Goal: Task Accomplishment & Management: Complete application form

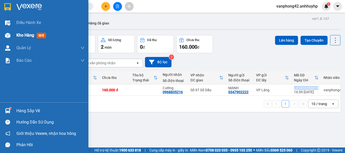
click at [16, 37] on span "Kho hàng" at bounding box center [25, 35] width 18 height 5
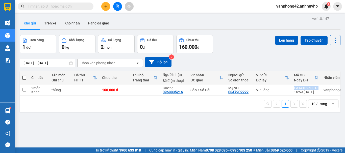
click at [108, 10] on button at bounding box center [105, 6] width 9 height 9
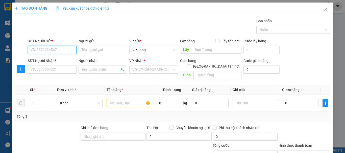
click at [56, 54] on input "SĐT Người Gửi *" at bounding box center [52, 50] width 49 height 8
click at [64, 63] on div "0948339222 - Vân Phụ Kiện" at bounding box center [53, 60] width 44 height 6
type input "0948339222"
type input "Vân Phụ Kiện"
type input "0948339222"
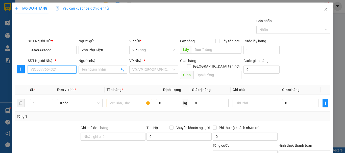
click at [59, 70] on input "SĐT Người Nhận *" at bounding box center [52, 70] width 49 height 8
click at [57, 78] on div "0904167993 - phương" at bounding box center [52, 80] width 42 height 6
type input "0904167993"
type input "phương"
checkbox input "true"
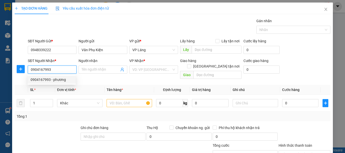
type input "124 P. [PERSON_NAME], [PERSON_NAME], [PERSON_NAME], [GEOGRAPHIC_DATA], [GEOGRAP…"
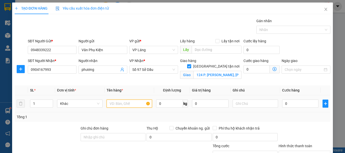
click at [131, 105] on input "text" at bounding box center [129, 104] width 45 height 8
type input "hộp"
click at [275, 70] on span at bounding box center [275, 69] width 10 height 8
click at [274, 69] on span at bounding box center [275, 69] width 10 height 8
click at [273, 69] on icon "dollar-circle" at bounding box center [275, 69] width 4 height 4
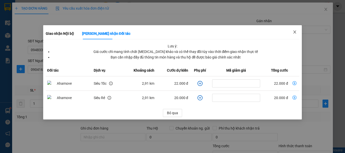
click at [298, 31] on span "Close" at bounding box center [295, 32] width 14 height 14
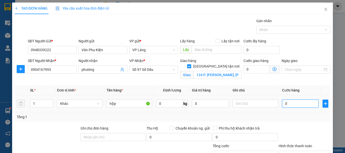
click at [295, 101] on input "0" at bounding box center [300, 104] width 36 height 8
type input "9"
type input "90"
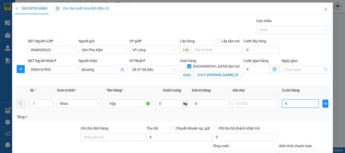
type input "90"
type input "900"
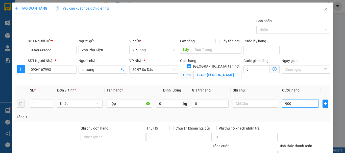
type input "9.000"
type input "90.000"
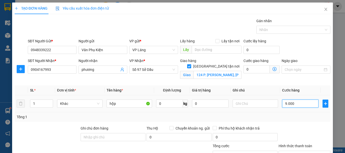
type input "90.000"
click at [294, 115] on div "Tổng: 1" at bounding box center [173, 117] width 312 height 6
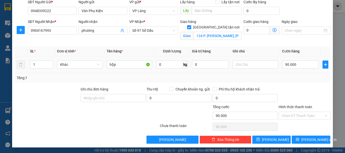
scroll to position [40, 0]
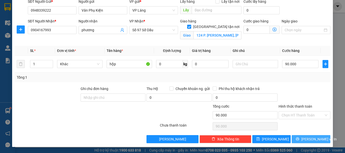
click at [308, 141] on span "[PERSON_NAME] và In" at bounding box center [318, 140] width 35 height 6
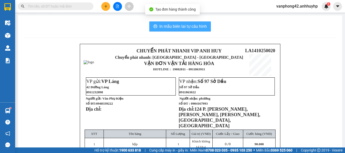
click at [189, 28] on span "In mẫu biên lai tự cấu hình" at bounding box center [182, 26] width 47 height 6
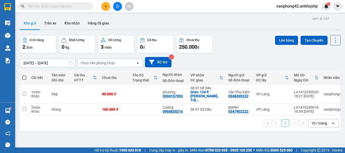
scroll to position [0, 25]
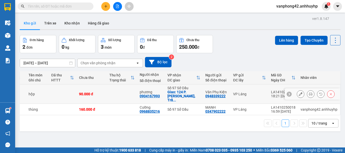
click at [273, 90] on div "LA1410250020" at bounding box center [283, 92] width 25 height 4
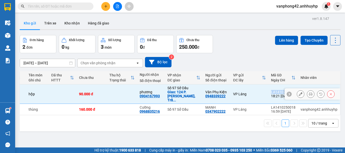
click at [273, 90] on div "LA1410250020" at bounding box center [283, 92] width 25 height 4
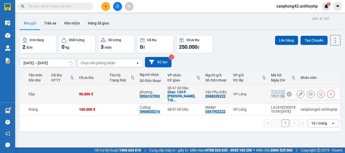
copy div "LA1410250020"
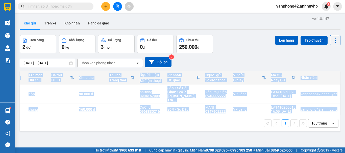
drag, startPoint x: 63, startPoint y: 113, endPoint x: 26, endPoint y: 113, distance: 37.1
click at [26, 113] on div "Chi tiết Tên món Ghi chú Đã thu HTTT Chưa thu Thu hộ Trạng thái Người nhận Số đ…" at bounding box center [180, 101] width 321 height 60
drag, startPoint x: 54, startPoint y: 139, endPoint x: 59, endPoint y: 133, distance: 7.9
click at [54, 139] on div "ver 1.8.147 Kho gửi Trên xe Kho nhận Hàng đã giao Đơn hàng 2 đơn Khối lượng 0 k…" at bounding box center [180, 91] width 325 height 153
click at [72, 125] on div "1 10 / trang open" at bounding box center [180, 123] width 317 height 9
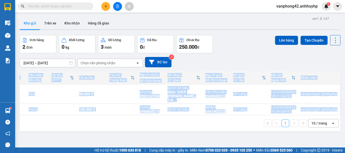
click at [78, 141] on div "ver 1.8.147 Kho gửi Trên xe Kho nhận Hàng đã giao Đơn hàng 2 đơn Khối lượng 0 k…" at bounding box center [180, 91] width 325 height 153
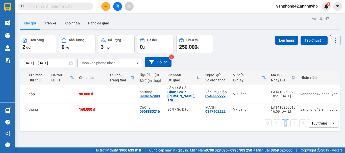
click at [78, 141] on div "ver 1.8.147 Kho gửi Trên xe Kho nhận Hàng đã giao Đơn hàng 2 đơn Khối lượng 0 k…" at bounding box center [180, 91] width 325 height 153
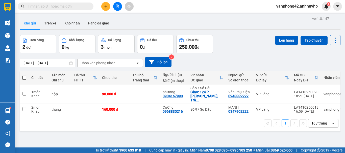
click at [103, 143] on div "ver 1.8.147 Kho gửi Trên xe Kho nhận Hàng đã giao Đơn hàng 2 đơn Khối lượng 0 k…" at bounding box center [180, 91] width 325 height 153
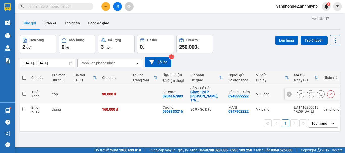
click at [26, 94] on td at bounding box center [24, 94] width 9 height 19
checkbox input "true"
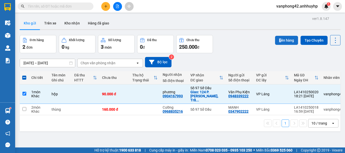
drag, startPoint x: 276, startPoint y: 35, endPoint x: 278, endPoint y: 40, distance: 5.0
click at [278, 40] on div "ver 1.8.147 Kho gửi Trên xe Kho nhận Hàng đã giao Đơn hàng 2 đơn Khối lượng 0 k…" at bounding box center [180, 91] width 325 height 153
click at [278, 40] on button "Lên hàng" at bounding box center [286, 40] width 23 height 9
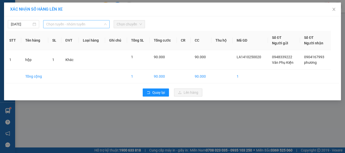
click at [94, 27] on span "Chọn tuyến - nhóm tuyến" at bounding box center [76, 24] width 60 height 8
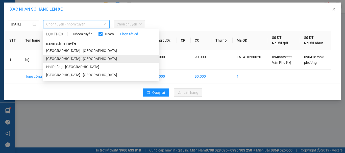
click at [93, 59] on li "[GEOGRAPHIC_DATA] - [GEOGRAPHIC_DATA]" at bounding box center [101, 59] width 116 height 8
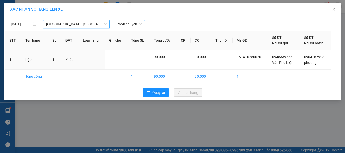
click at [129, 25] on span "Chọn chuyến" at bounding box center [129, 24] width 25 height 8
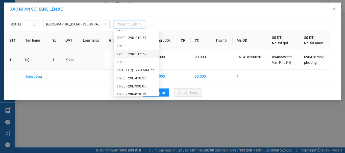
scroll to position [51, 0]
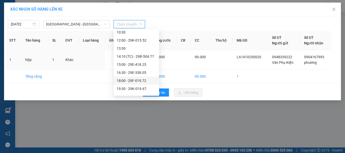
click at [135, 78] on div "18:00 - 29F-019.72" at bounding box center [136, 81] width 45 height 8
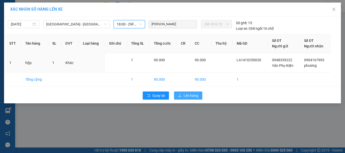
click at [184, 93] on span "Lên hàng" at bounding box center [191, 96] width 15 height 6
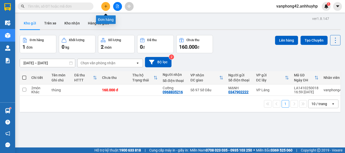
click at [105, 9] on button at bounding box center [105, 6] width 9 height 9
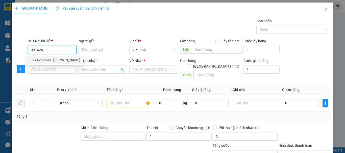
click at [64, 59] on div "0974260099 - [PERSON_NAME]" at bounding box center [56, 60] width 50 height 6
type input "0974260099"
type input "[PERSON_NAME]"
type input "0974260099"
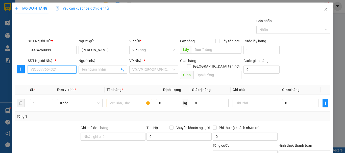
click at [57, 69] on input "SĐT Người Nhận *" at bounding box center [52, 70] width 49 height 8
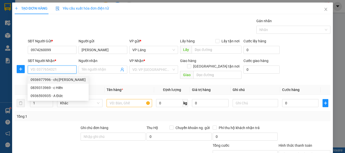
click at [61, 78] on div "0936977996 - chị [PERSON_NAME]" at bounding box center [58, 80] width 55 height 6
type input "0936977996"
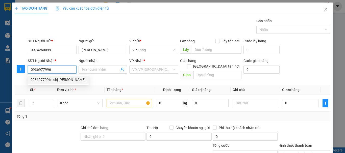
type input "chị [PERSON_NAME]"
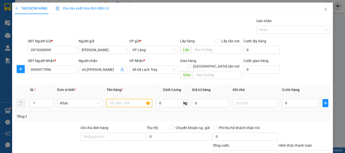
click at [126, 99] on input "text" at bounding box center [129, 103] width 45 height 8
type input "hộp"
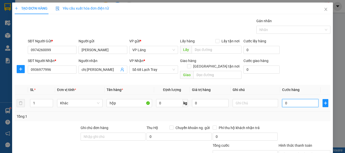
click at [294, 99] on input "0" at bounding box center [300, 103] width 36 height 8
type input "4"
type input "40"
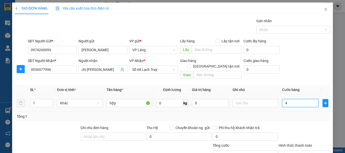
type input "40"
type input "400"
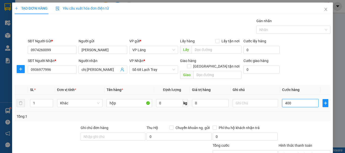
type input "4.000"
type input "40.000"
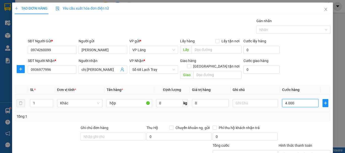
type input "40.000"
click at [293, 114] on div "Tổng: 1" at bounding box center [173, 117] width 312 height 6
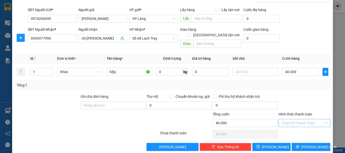
scroll to position [34, 0]
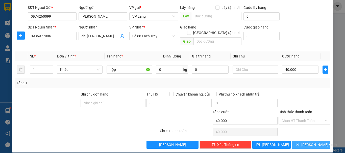
click at [305, 142] on span "[PERSON_NAME] và In" at bounding box center [318, 145] width 35 height 6
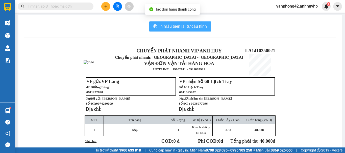
click at [195, 26] on span "In mẫu biên lai tự cấu hình" at bounding box center [182, 26] width 47 height 6
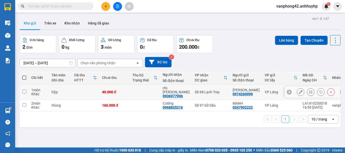
click at [22, 91] on input "checkbox" at bounding box center [24, 92] width 4 height 4
checkbox input "true"
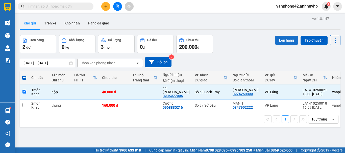
click at [283, 38] on button "Lên hàng" at bounding box center [286, 40] width 23 height 9
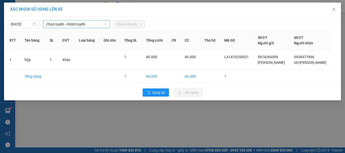
click at [93, 21] on span "Chọn tuyến - nhóm tuyến" at bounding box center [76, 24] width 60 height 8
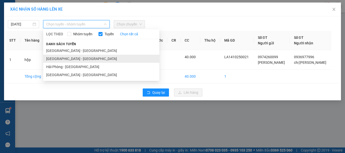
drag, startPoint x: 84, startPoint y: 62, endPoint x: 105, endPoint y: 46, distance: 26.5
click at [84, 62] on li "[GEOGRAPHIC_DATA] - [GEOGRAPHIC_DATA]" at bounding box center [101, 59] width 116 height 8
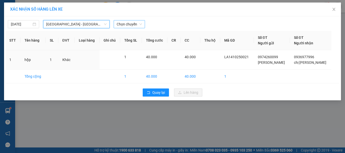
click at [132, 27] on span "Chọn chuyến" at bounding box center [129, 24] width 25 height 8
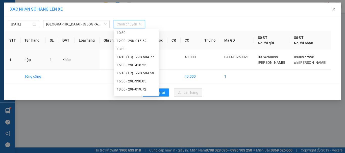
scroll to position [51, 0]
click at [133, 89] on div "18:00 - 29F-019.72" at bounding box center [136, 89] width 39 height 6
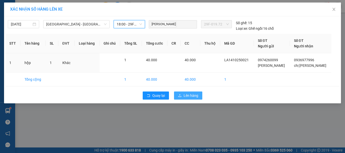
click at [182, 94] on button "Lên hàng" at bounding box center [188, 96] width 28 height 8
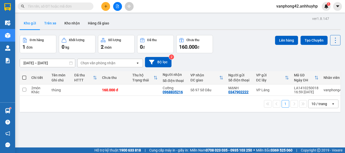
click at [49, 24] on button "Trên xe" at bounding box center [50, 23] width 20 height 12
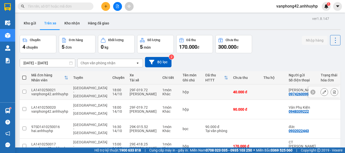
click at [40, 88] on div "LA1410250021" at bounding box center [49, 90] width 37 height 4
checkbox input "false"
copy div "LA1410250021"
click at [27, 23] on button "Kho gửi" at bounding box center [30, 23] width 20 height 12
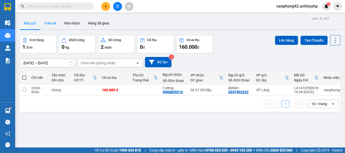
click at [57, 25] on button "Trên xe" at bounding box center [50, 23] width 20 height 12
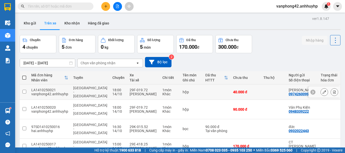
click at [130, 88] on div "29F-019.72" at bounding box center [144, 90] width 28 height 4
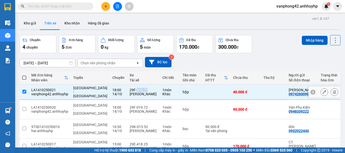
click at [130, 88] on div "29F-019.72" at bounding box center [144, 90] width 28 height 4
checkbox input "false"
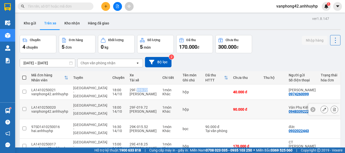
copy div "019.72"
click at [34, 26] on button "Kho gửi" at bounding box center [30, 23] width 20 height 12
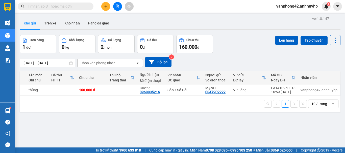
scroll to position [0, 25]
click at [273, 87] on div "LA1410250018" at bounding box center [283, 88] width 25 height 4
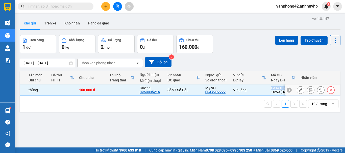
click at [273, 87] on div "LA1410250018" at bounding box center [283, 88] width 25 height 4
checkbox input "false"
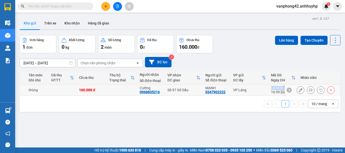
copy div "LA1410250018"
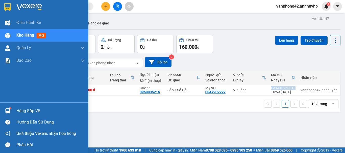
click at [10, 111] on img at bounding box center [7, 110] width 5 height 5
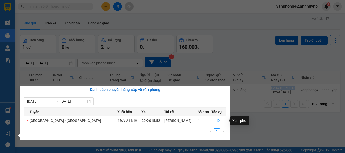
click at [216, 118] on button "button" at bounding box center [219, 121] width 14 height 8
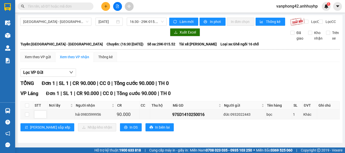
scroll to position [2, 0]
click at [186, 117] on div "97SD1410250016" at bounding box center [196, 115] width 49 height 6
copy div "97SD1410250016"
click at [28, 116] on input "checkbox" at bounding box center [27, 115] width 4 height 4
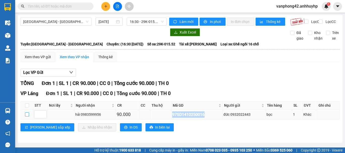
checkbox input "true"
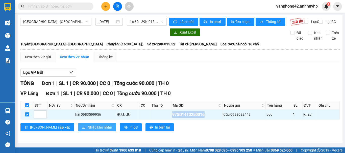
click at [88, 130] on span "Nhập kho nhận" at bounding box center [100, 128] width 25 height 6
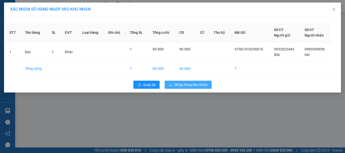
click at [182, 87] on span "Nhập hàng kho nhận" at bounding box center [190, 85] width 33 height 6
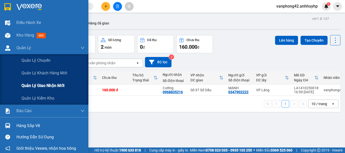
click at [30, 83] on span "Quản lý giao nhận mới" at bounding box center [42, 86] width 43 height 6
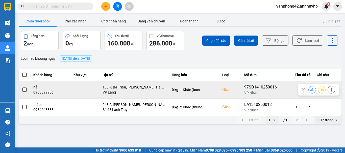
click at [25, 91] on span at bounding box center [24, 90] width 5 height 5
click at [22, 87] on input "checkbox" at bounding box center [22, 87] width 0 height 0
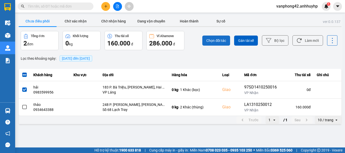
click at [214, 41] on span "Chọn đối tác" at bounding box center [216, 40] width 20 height 5
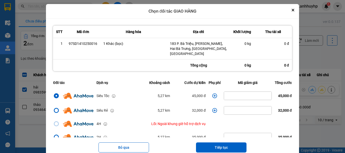
click at [212, 93] on icon "dialog" at bounding box center [214, 95] width 5 height 5
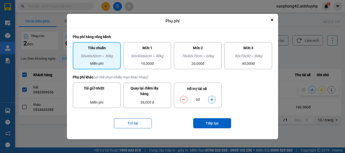
click at [212, 98] on icon "dialog" at bounding box center [212, 100] width 4 height 4
click at [211, 123] on button "Tiếp tục" at bounding box center [212, 123] width 38 height 10
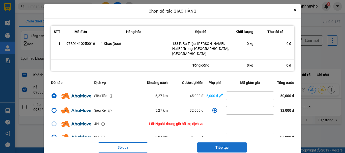
click at [214, 143] on button "Tiếp tục" at bounding box center [222, 148] width 51 height 10
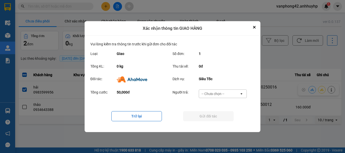
click at [223, 94] on div "-- Chưa chọn --" at bounding box center [213, 93] width 23 height 5
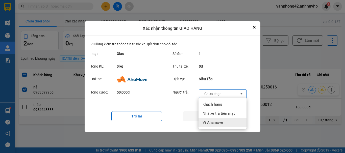
click at [219, 120] on div "Ví Ahamove" at bounding box center [223, 122] width 48 height 9
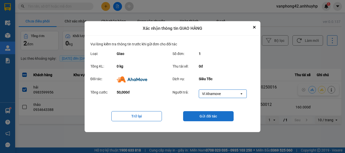
click at [219, 117] on button "Gửi đối tác" at bounding box center [208, 116] width 51 height 10
